Goal: Navigation & Orientation: Find specific page/section

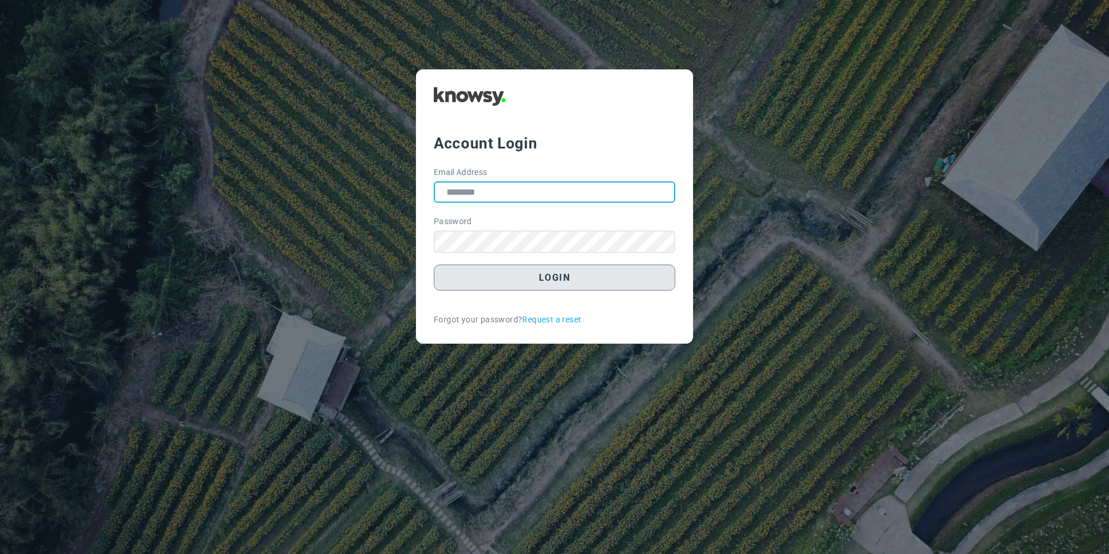
type input "**********"
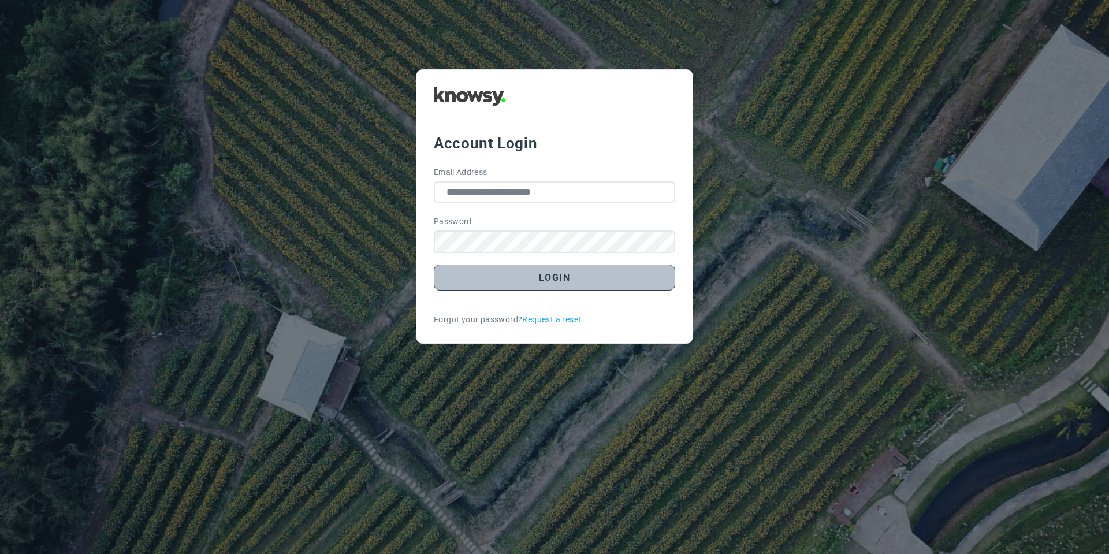
click at [501, 266] on button "Login" at bounding box center [554, 278] width 241 height 26
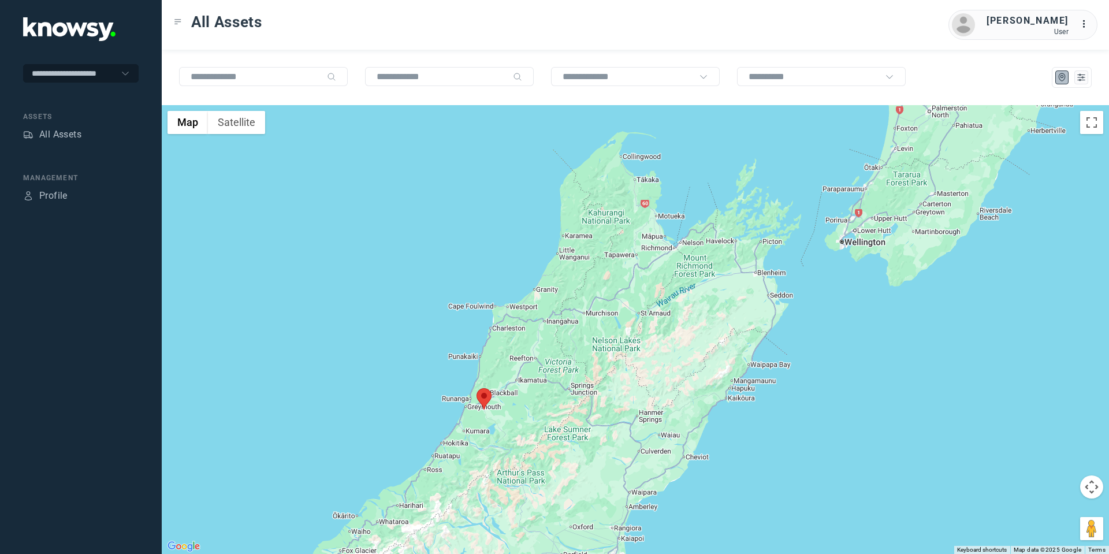
click at [1087, 491] on button "Map camera controls" at bounding box center [1091, 486] width 23 height 23
click at [1026, 512] on button "Move down" at bounding box center [1033, 515] width 23 height 23
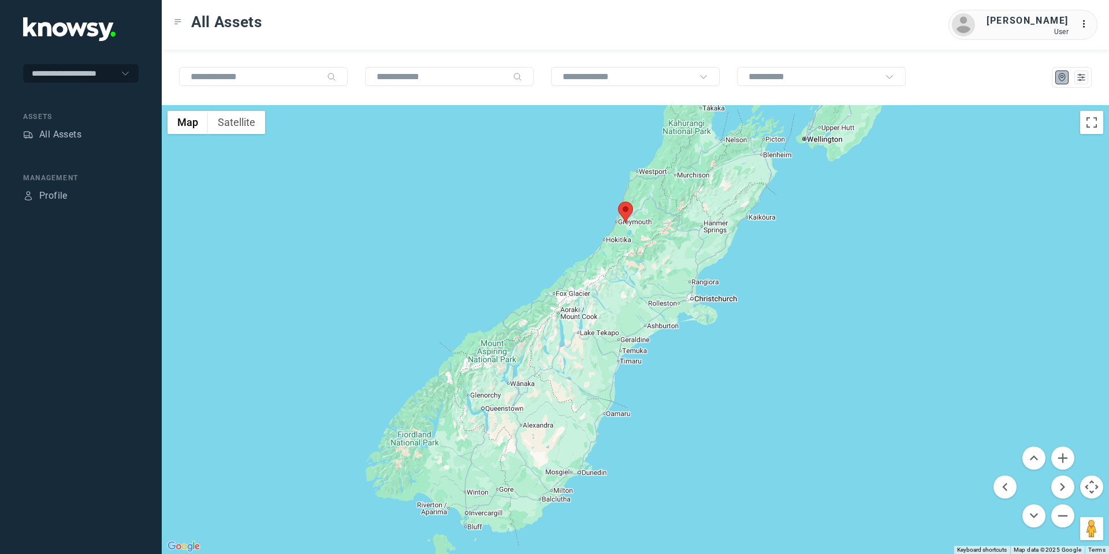
click at [707, 135] on div at bounding box center [635, 329] width 947 height 449
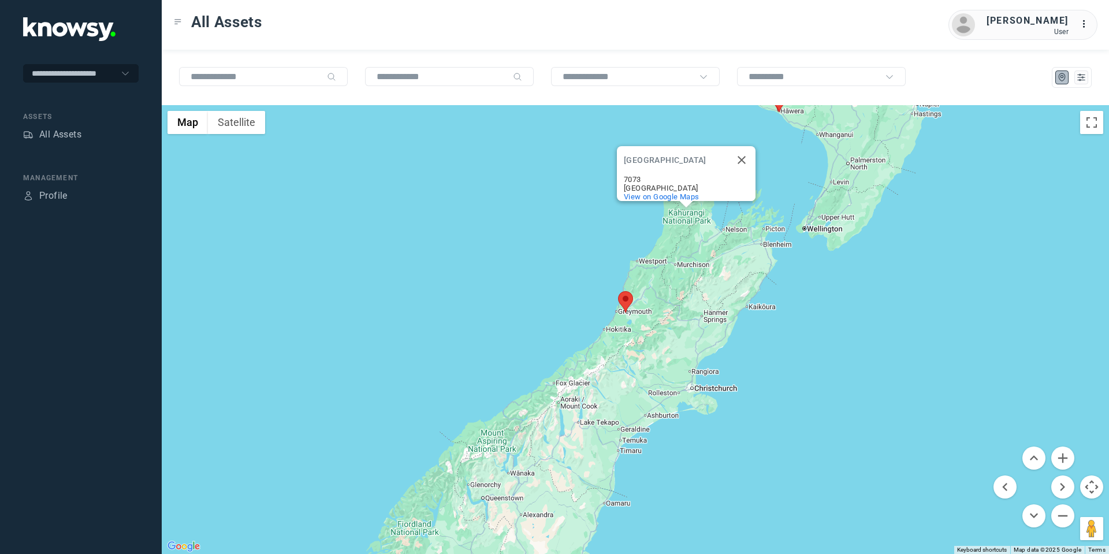
click at [692, 392] on div "[GEOGRAPHIC_DATA] 7073 [GEOGRAPHIC_DATA] View on Google Maps" at bounding box center [635, 329] width 947 height 449
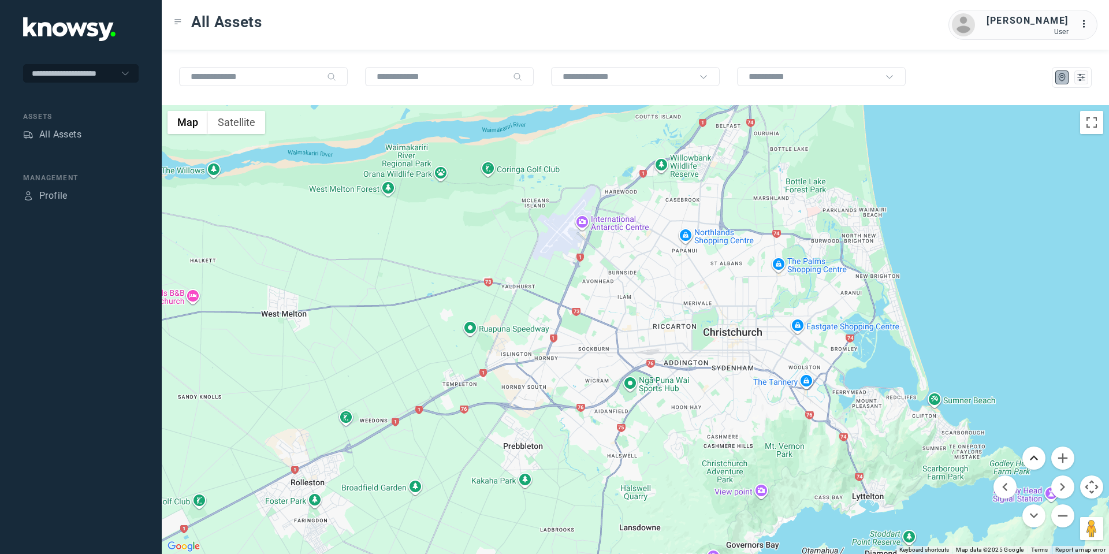
click at [1025, 456] on button "Move up" at bounding box center [1033, 457] width 23 height 23
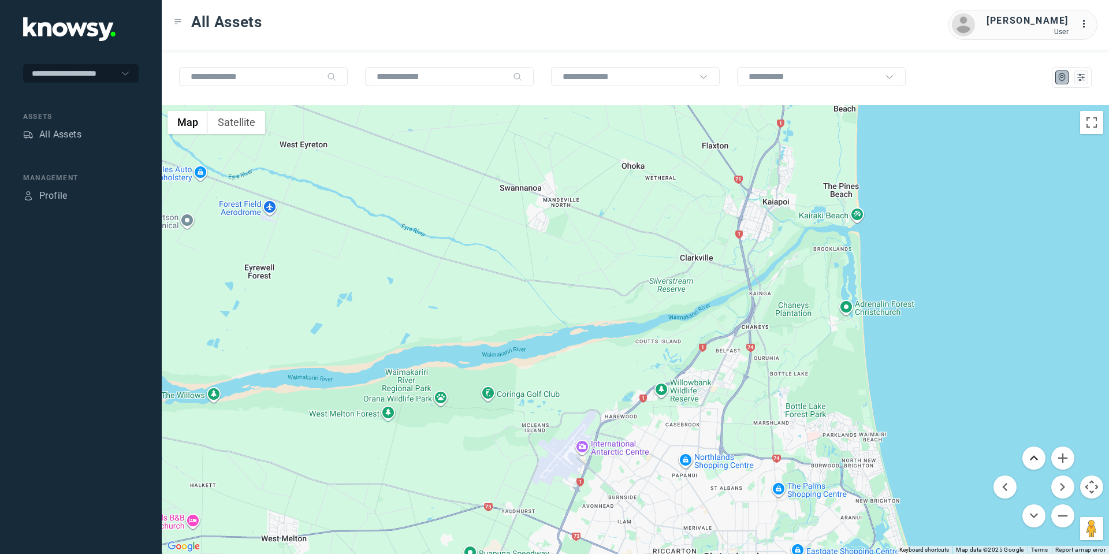
click at [1025, 456] on button "Move up" at bounding box center [1033, 457] width 23 height 23
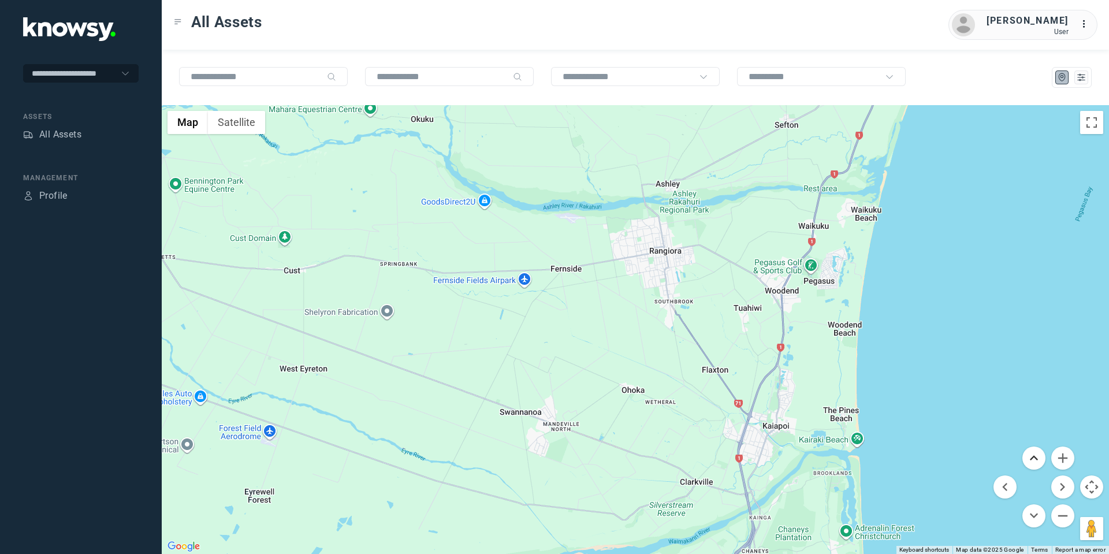
click at [1025, 456] on button "Move up" at bounding box center [1033, 457] width 23 height 23
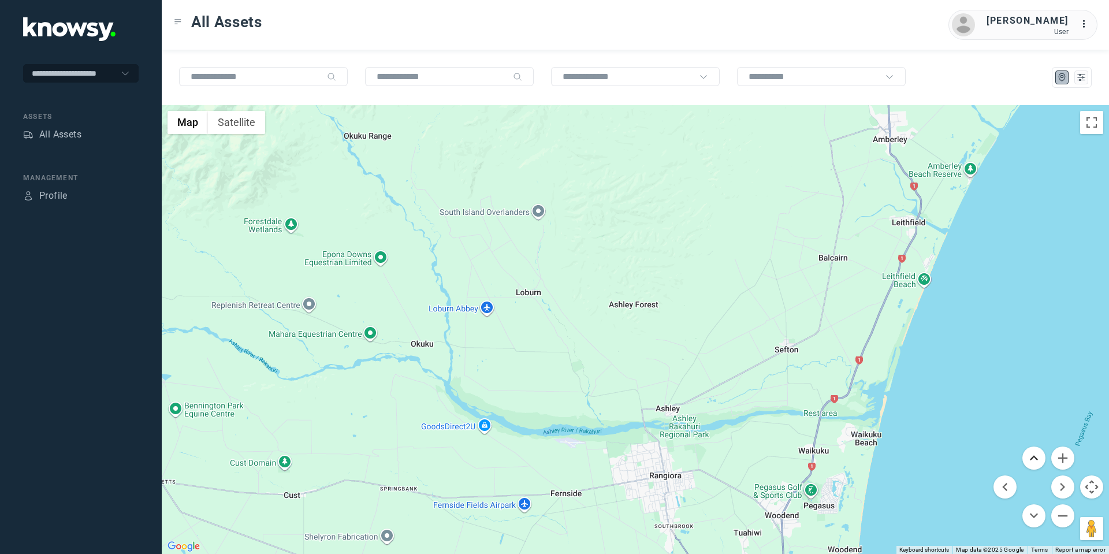
click at [1025, 456] on button "Move up" at bounding box center [1033, 457] width 23 height 23
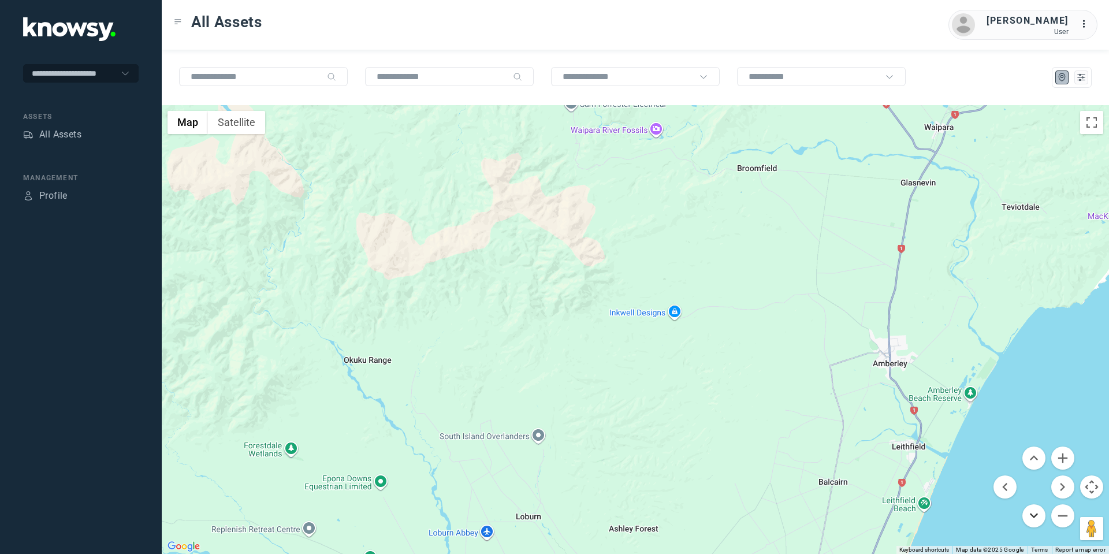
click at [1030, 512] on button "Move down" at bounding box center [1033, 515] width 23 height 23
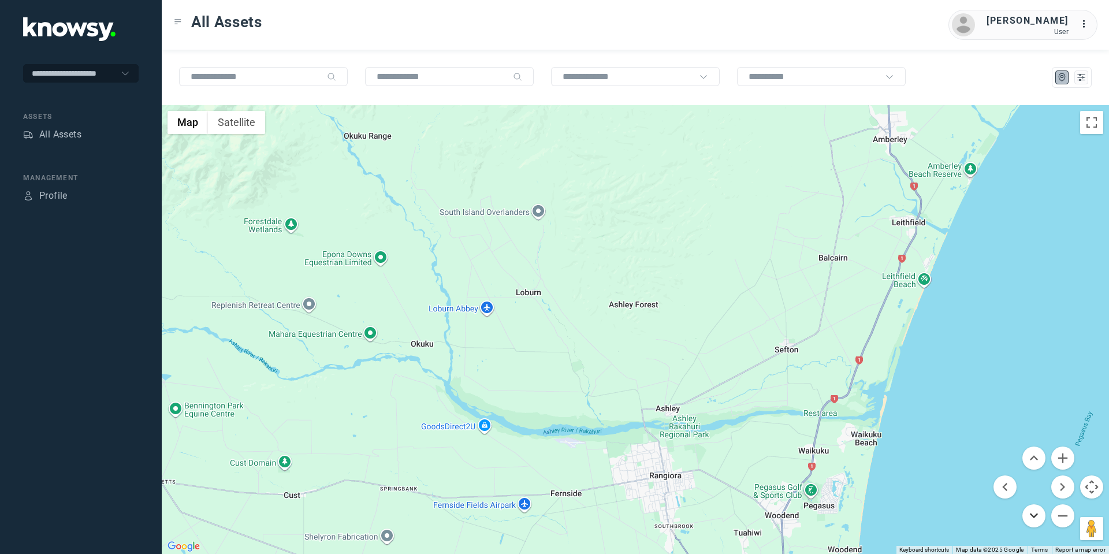
click at [1030, 512] on button "Move down" at bounding box center [1033, 515] width 23 height 23
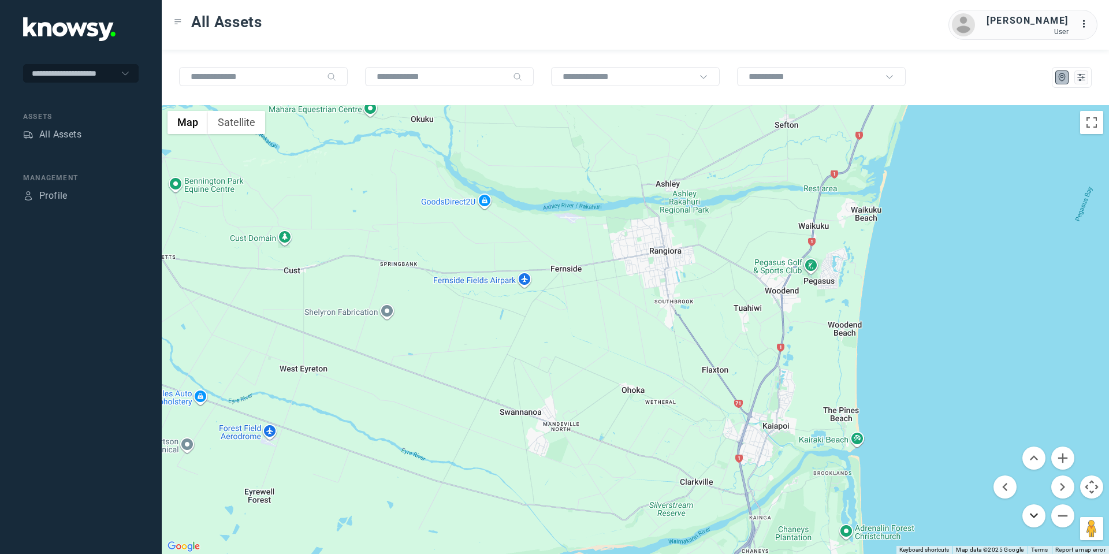
click at [1030, 512] on button "Move down" at bounding box center [1033, 515] width 23 height 23
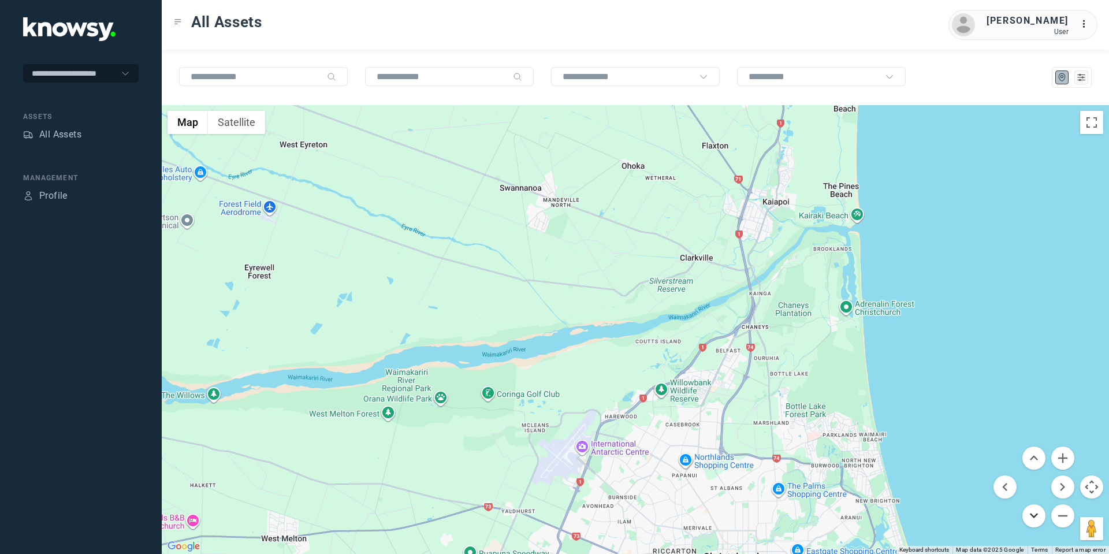
click at [1038, 523] on button "Move down" at bounding box center [1033, 515] width 23 height 23
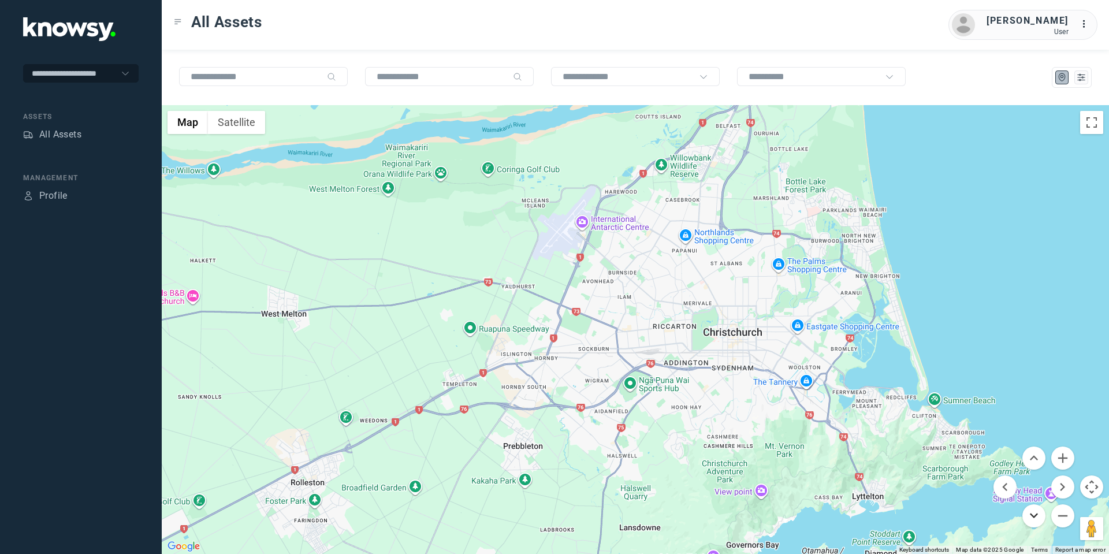
click at [1035, 520] on button "Move down" at bounding box center [1033, 515] width 23 height 23
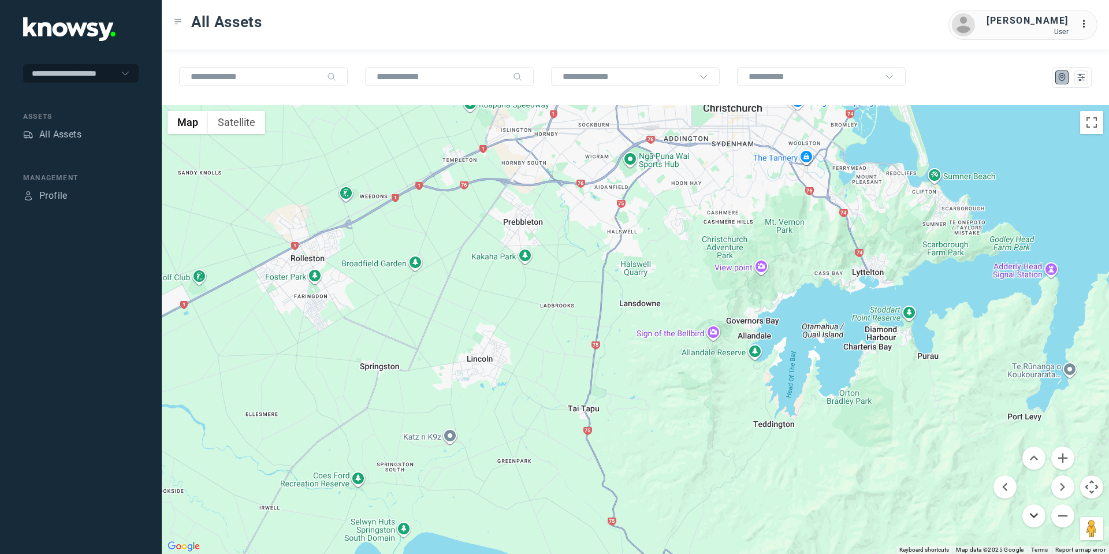
click at [1033, 513] on button "Move down" at bounding box center [1033, 515] width 23 height 23
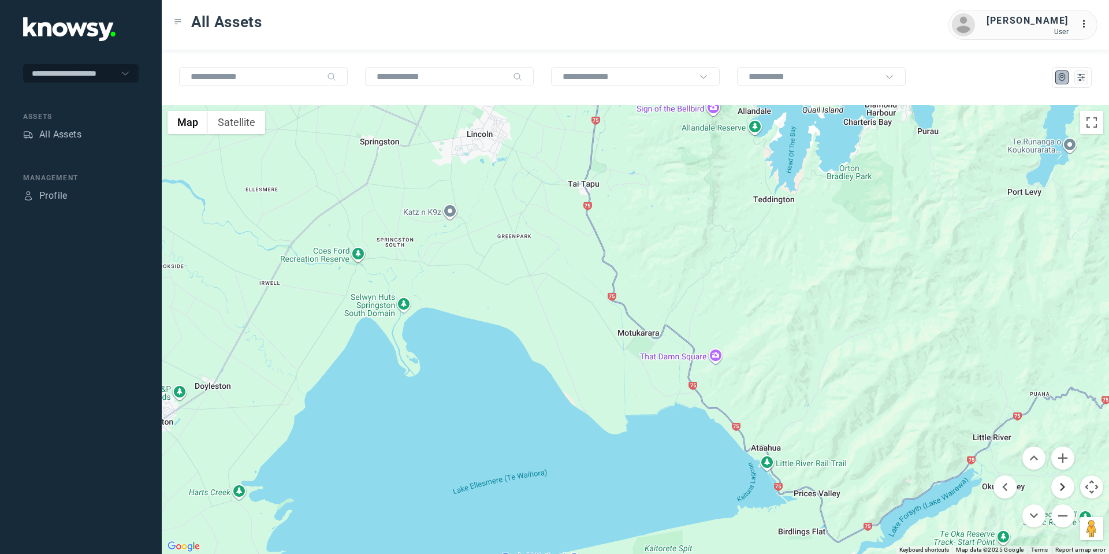
click at [1068, 487] on button "Move right" at bounding box center [1062, 486] width 23 height 23
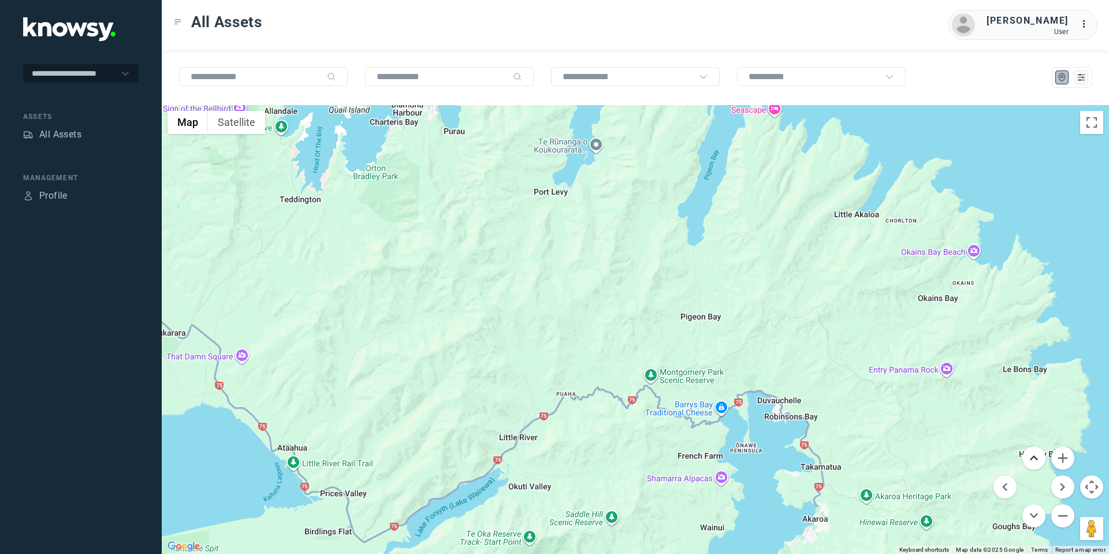
click at [1035, 455] on button "Move up" at bounding box center [1033, 457] width 23 height 23
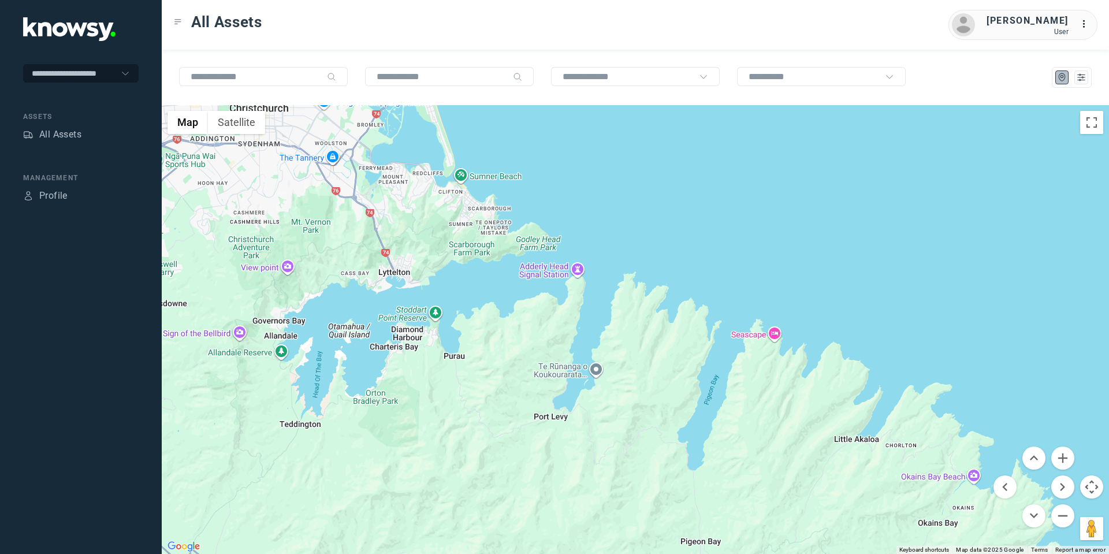
click at [772, 330] on div "[GEOGRAPHIC_DATA] 7073 [GEOGRAPHIC_DATA] View on Google Maps" at bounding box center [635, 329] width 947 height 449
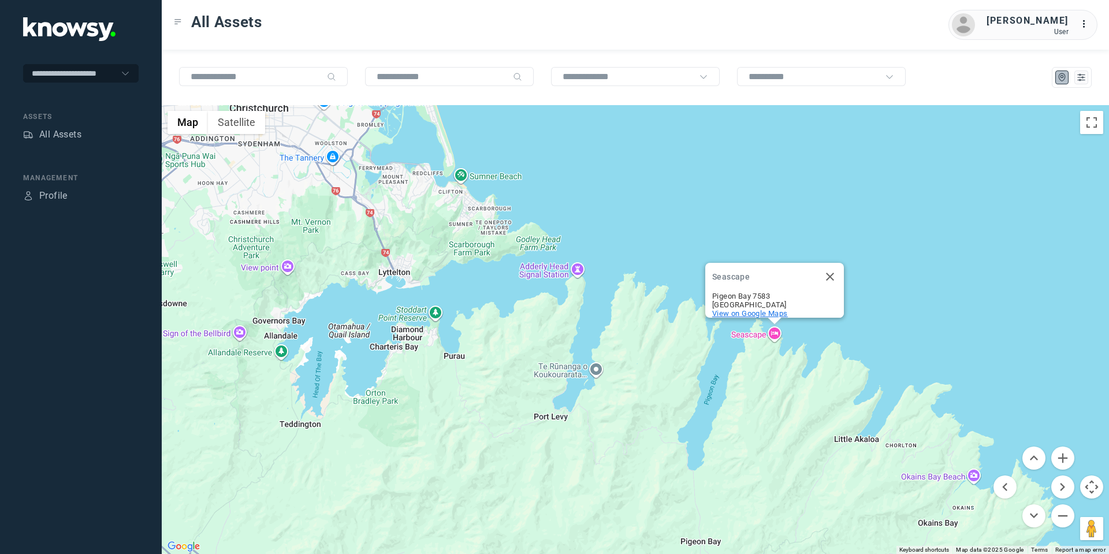
click at [746, 309] on span "View on Google Maps" at bounding box center [750, 313] width 76 height 9
